Goal: Task Accomplishment & Management: Manage account settings

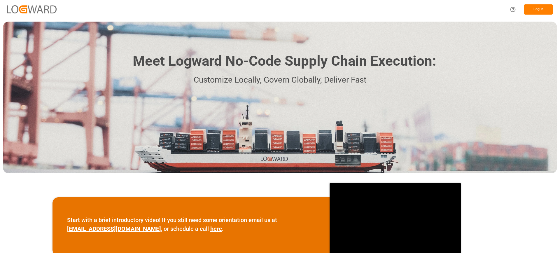
click at [544, 6] on button "Log In" at bounding box center [538, 9] width 29 height 10
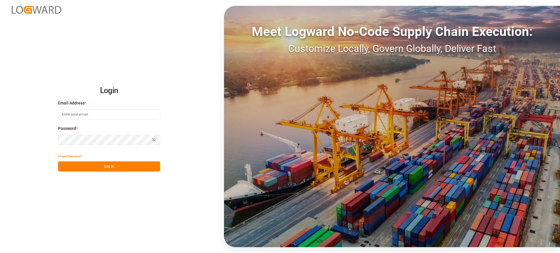
type input "[EMAIL_ADDRESS][PERSON_NAME][DOMAIN_NAME]"
click at [133, 164] on button "Log In" at bounding box center [109, 166] width 102 height 10
